Goal: Entertainment & Leisure: Consume media (video, audio)

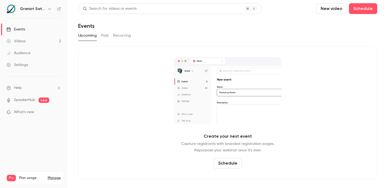
click at [38, 38] on link "Videos 2" at bounding box center [33, 41] width 67 height 12
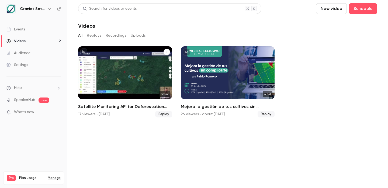
click at [119, 97] on div "Satellite Monitoring API for Deforestation Verification – EUDR Supply Chains" at bounding box center [125, 72] width 94 height 53
